Goal: Task Accomplishment & Management: Use online tool/utility

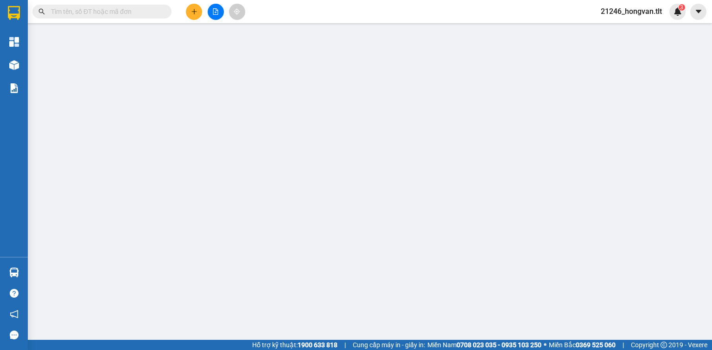
click at [120, 18] on span at bounding box center [101, 12] width 139 height 14
click at [115, 10] on input "text" at bounding box center [105, 11] width 109 height 10
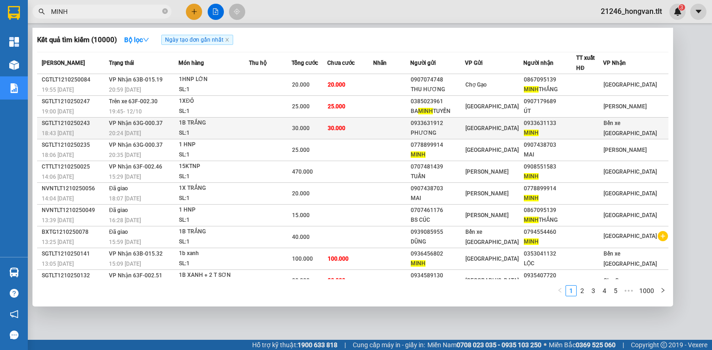
type input "MINH"
click at [450, 128] on div "PHƯƠNG" at bounding box center [438, 133] width 54 height 10
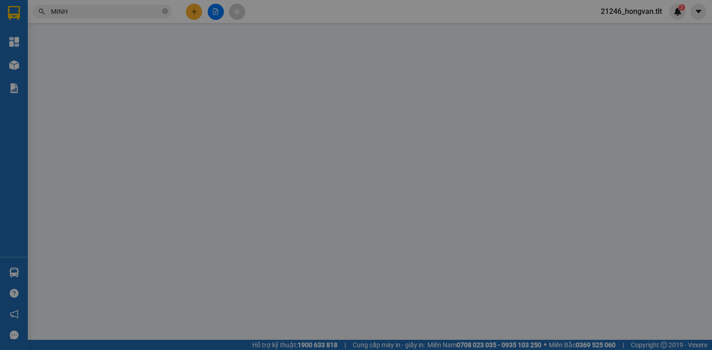
type input "0933631912"
type input "PHƯƠNG"
type input "0933631133"
type input "MINH"
type input "0"
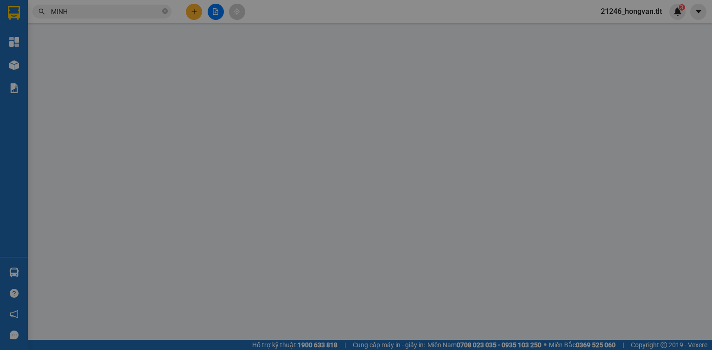
type input "30.000"
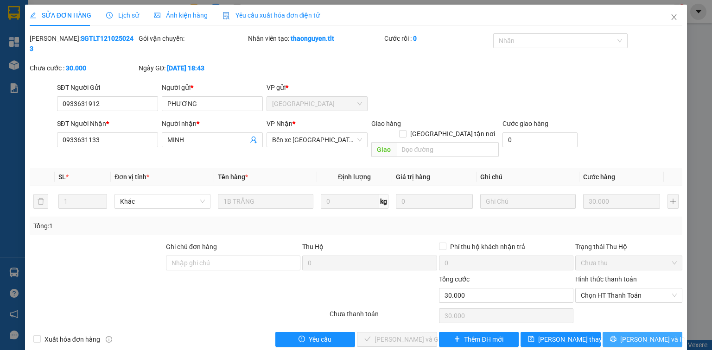
click at [647, 335] on span "[PERSON_NAME] và In" at bounding box center [652, 340] width 65 height 10
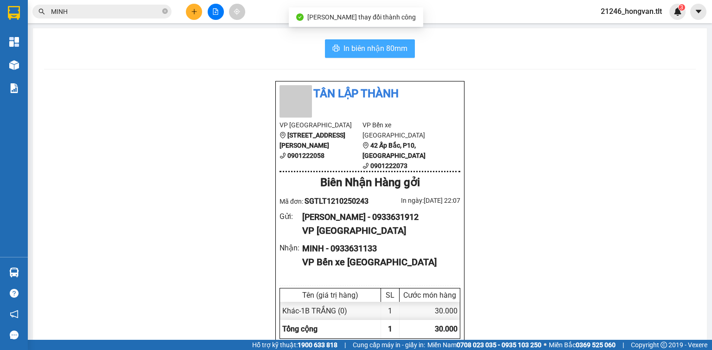
click at [370, 41] on button "In biên nhận 80mm" at bounding box center [370, 48] width 90 height 19
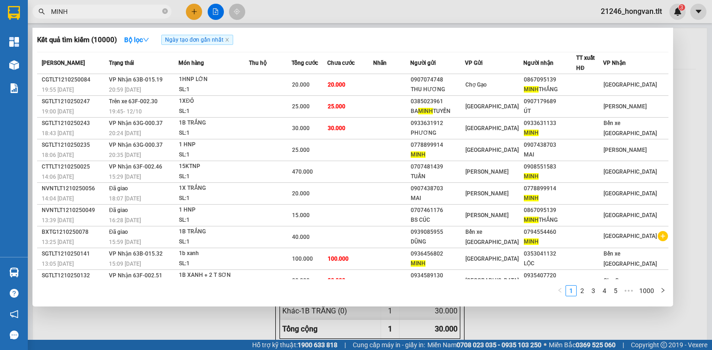
click at [118, 7] on span "MINH" at bounding box center [101, 12] width 139 height 14
